Goal: Task Accomplishment & Management: Complete application form

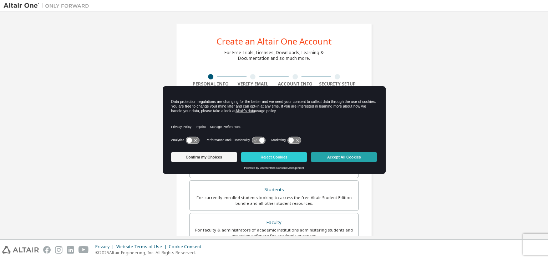
click at [349, 156] on button "Accept All Cookies" at bounding box center [344, 157] width 66 height 10
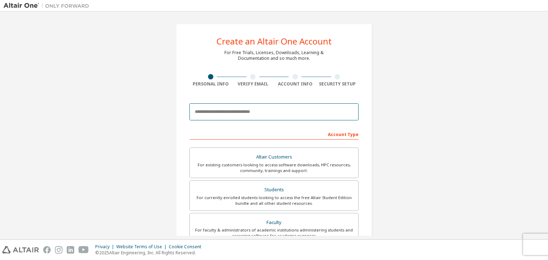
click at [265, 110] on input "email" at bounding box center [273, 111] width 169 height 17
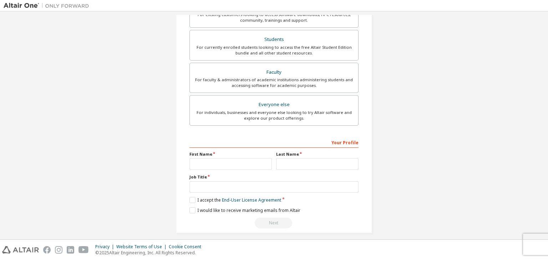
scroll to position [155, 0]
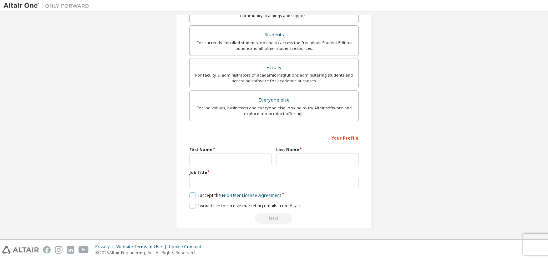
click at [191, 194] on label "I accept the End-User License Agreement" at bounding box center [235, 196] width 92 height 6
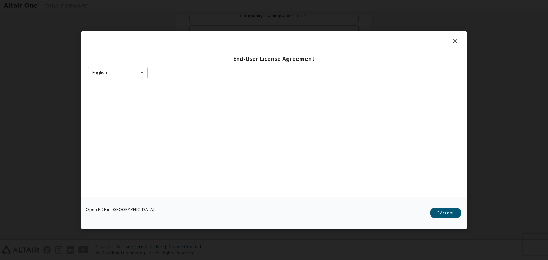
click at [142, 72] on icon at bounding box center [142, 72] width 9 height 11
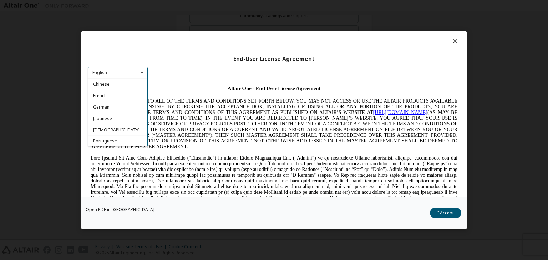
scroll to position [0, 0]
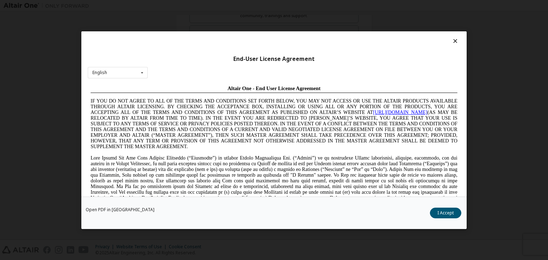
click at [219, 60] on div "End-User License Agreement" at bounding box center [274, 58] width 372 height 7
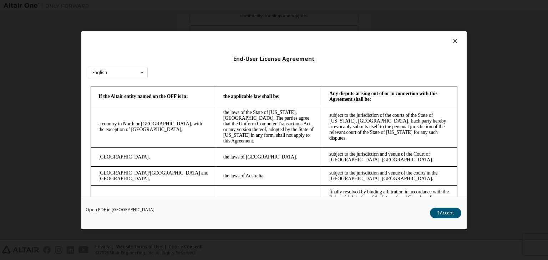
scroll to position [1820, 0]
click at [452, 40] on icon at bounding box center [455, 41] width 7 height 6
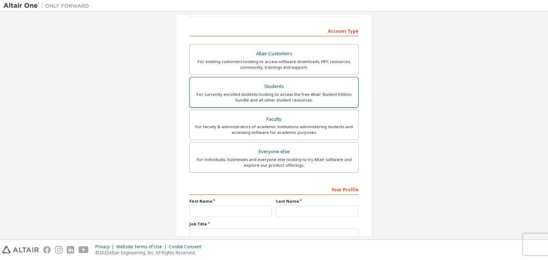
scroll to position [105, 0]
click at [287, 92] on div "For currently enrolled students looking to access the free Altair Student Editi…" at bounding box center [274, 95] width 160 height 11
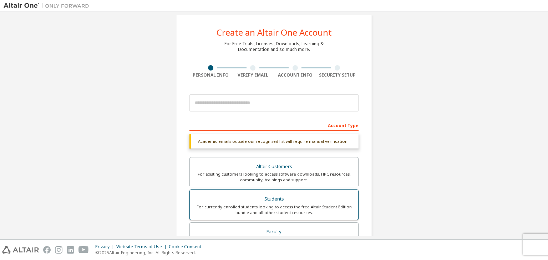
scroll to position [0, 0]
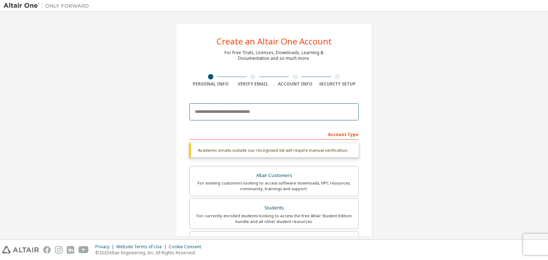
click at [256, 109] on input "email" at bounding box center [273, 111] width 169 height 17
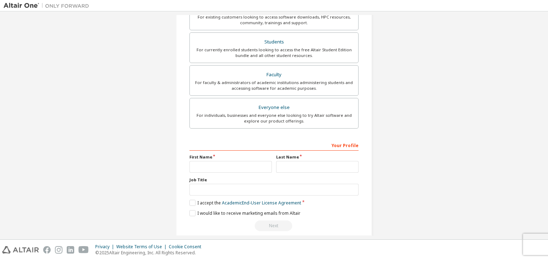
scroll to position [174, 0]
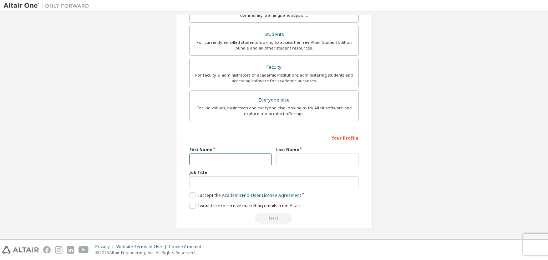
click at [254, 162] on input "text" at bounding box center [230, 160] width 82 height 12
click at [473, 126] on div "Create an Altair One Account For Free Trials, Licenses, Downloads, Learning & D…" at bounding box center [274, 39] width 541 height 396
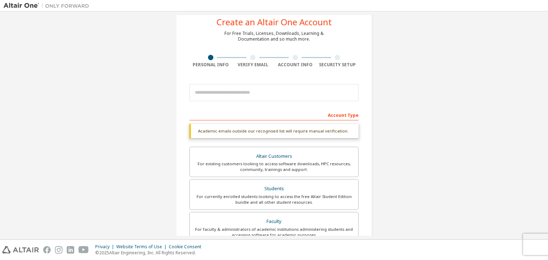
scroll to position [0, 0]
